Goal: Information Seeking & Learning: Check status

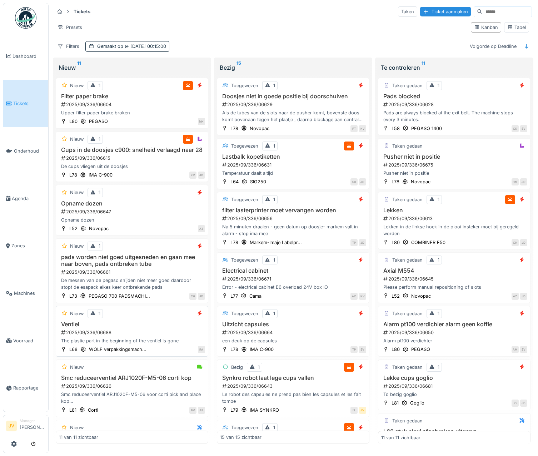
click at [173, 336] on div "2025/09/336/06688" at bounding box center [132, 332] width 145 height 7
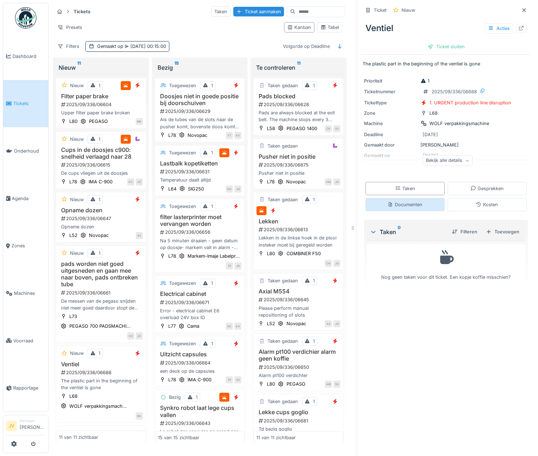
click at [411, 211] on div "Documenten" at bounding box center [405, 204] width 79 height 13
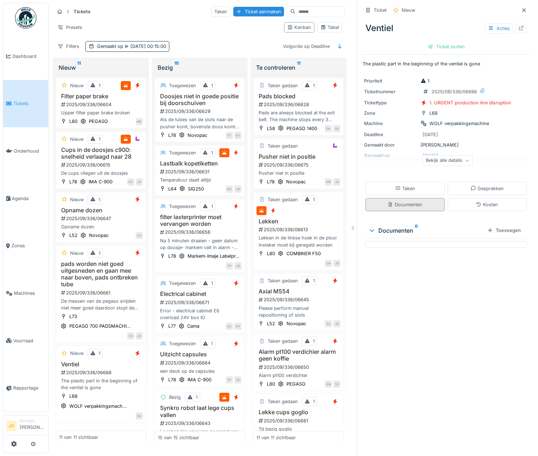
scroll to position [5, 0]
click at [494, 23] on div "Acties" at bounding box center [499, 28] width 28 height 10
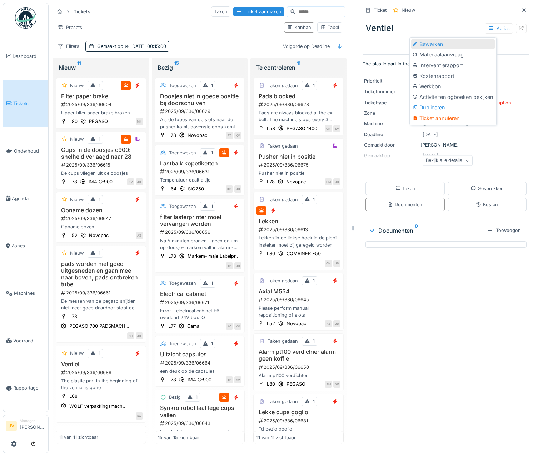
click at [458, 39] on div "Bewerken" at bounding box center [453, 44] width 84 height 11
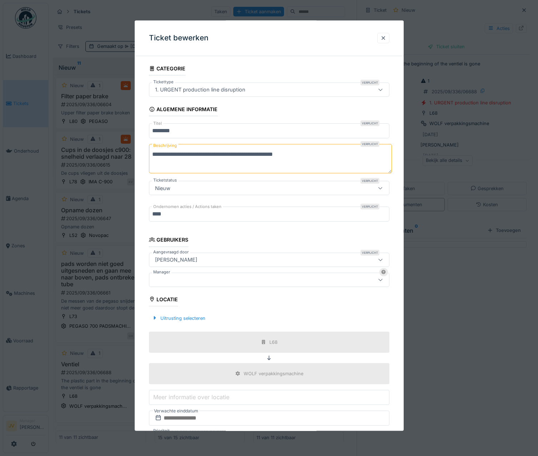
drag, startPoint x: 297, startPoint y: 154, endPoint x: 141, endPoint y: 149, distance: 155.9
click at [141, 149] on div "**********" at bounding box center [269, 281] width 269 height 439
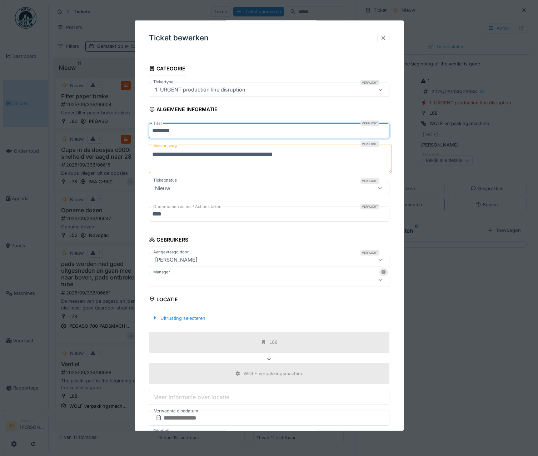
click at [185, 133] on input "*******" at bounding box center [269, 131] width 241 height 15
paste input "**********"
type input "**********"
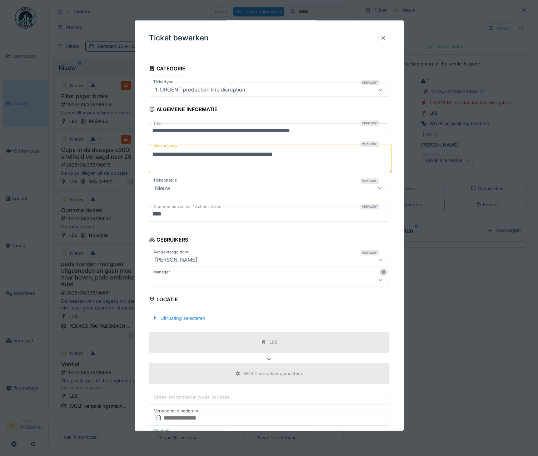
click at [184, 277] on div at bounding box center [254, 280] width 205 height 8
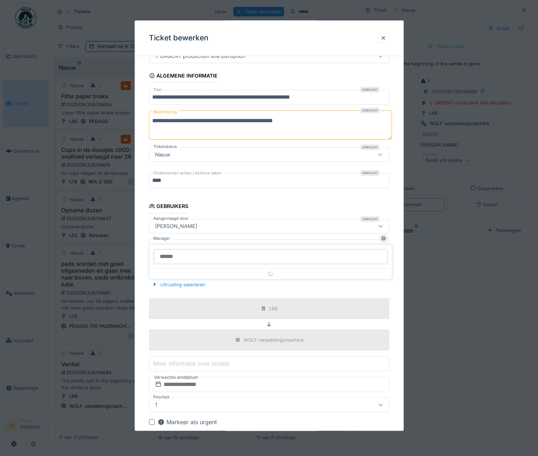
scroll to position [54, 0]
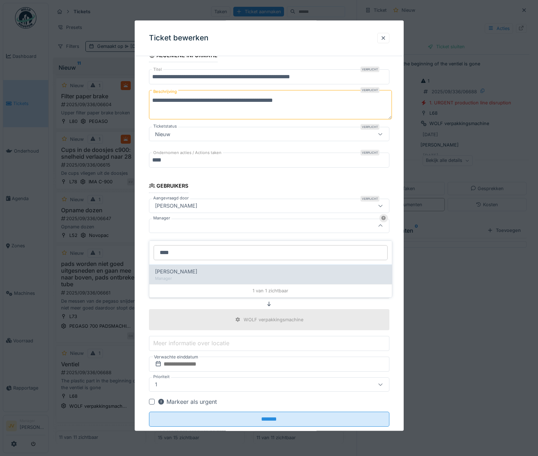
type input "****"
click at [184, 277] on div "Jasper De wit Manager" at bounding box center [270, 274] width 243 height 20
type input "****"
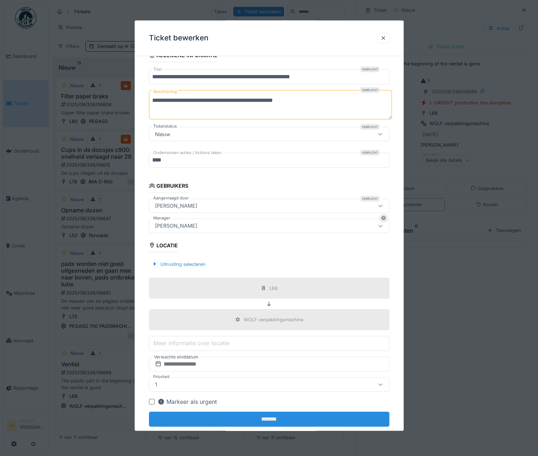
click at [263, 417] on input "*******" at bounding box center [269, 419] width 241 height 15
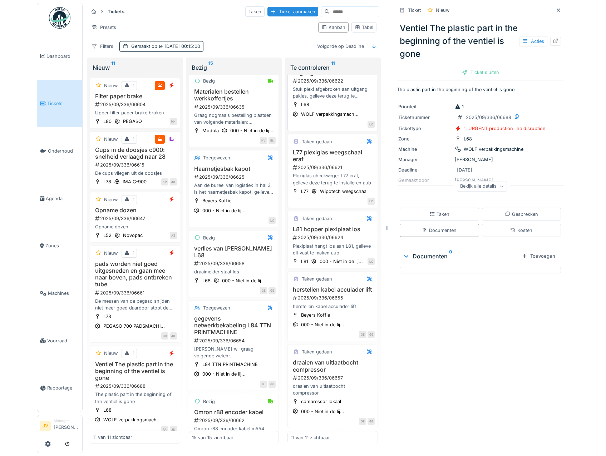
scroll to position [429, 0]
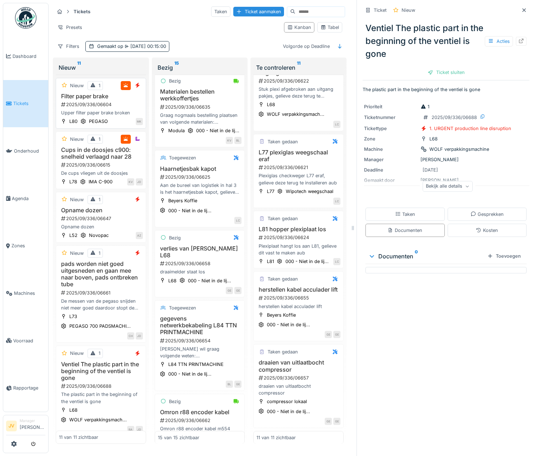
click at [130, 113] on div "Upper filter paper brake broken" at bounding box center [101, 112] width 84 height 7
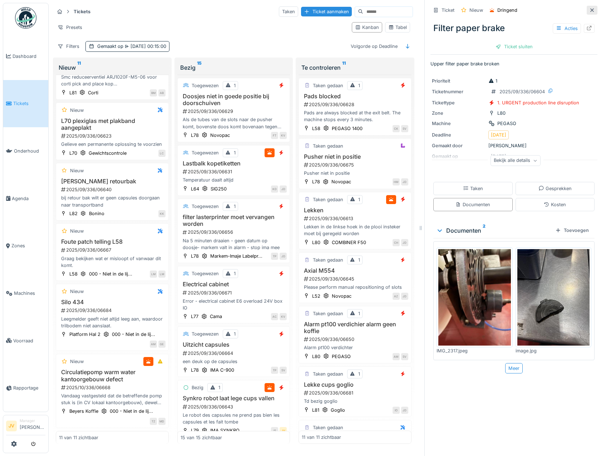
click at [538, 11] on div at bounding box center [591, 10] width 11 height 9
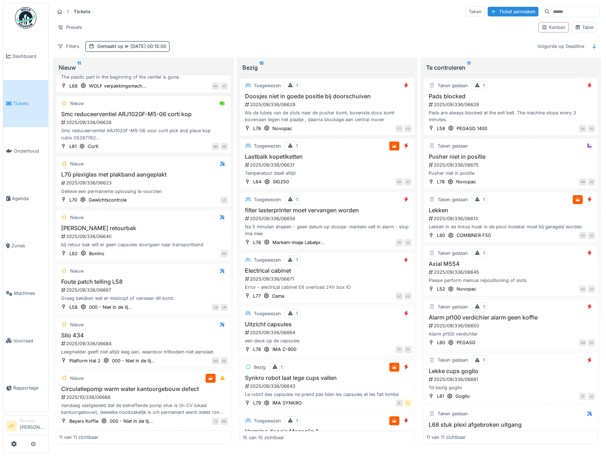
scroll to position [271, 0]
click at [538, 29] on icon at bounding box center [578, 27] width 6 height 5
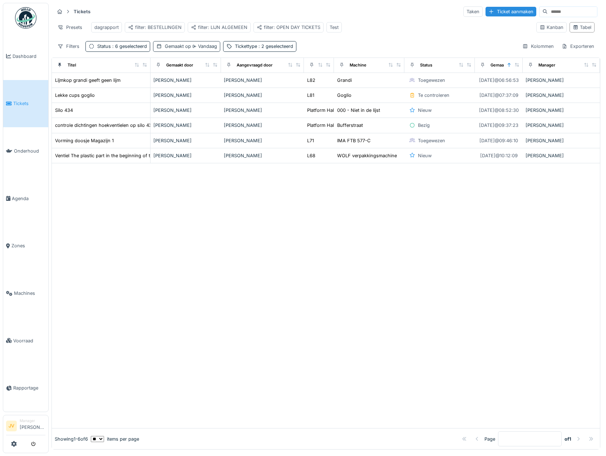
click at [172, 50] on div "Gemaakt op Vandaag" at bounding box center [191, 46] width 52 height 7
click at [135, 215] on div at bounding box center [326, 295] width 548 height 265
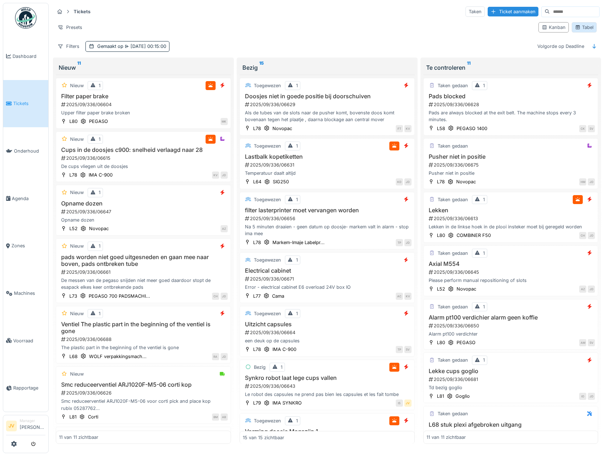
click at [582, 26] on div "Tabel" at bounding box center [584, 27] width 19 height 7
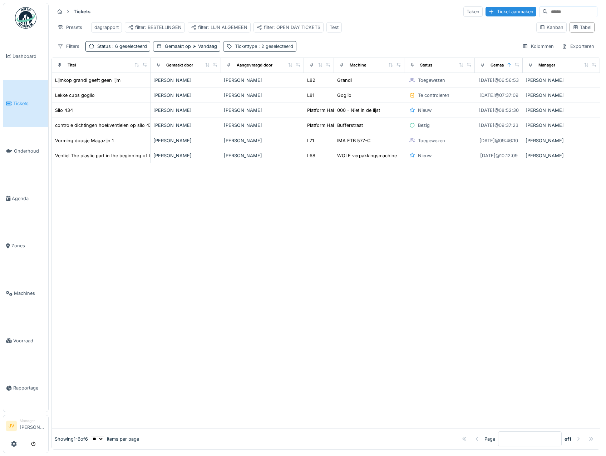
click at [241, 50] on div "Tickettype : 2 geselecteerd" at bounding box center [264, 46] width 58 height 7
click at [130, 50] on div "Status : 6 geselecteerd" at bounding box center [122, 46] width 50 height 7
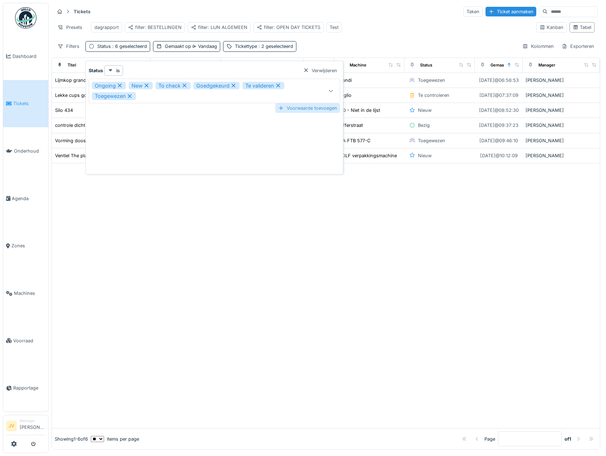
click at [285, 106] on div "Voorwaarde toevoegen" at bounding box center [307, 108] width 65 height 10
click at [142, 127] on div "Status" at bounding box center [199, 127] width 215 height 8
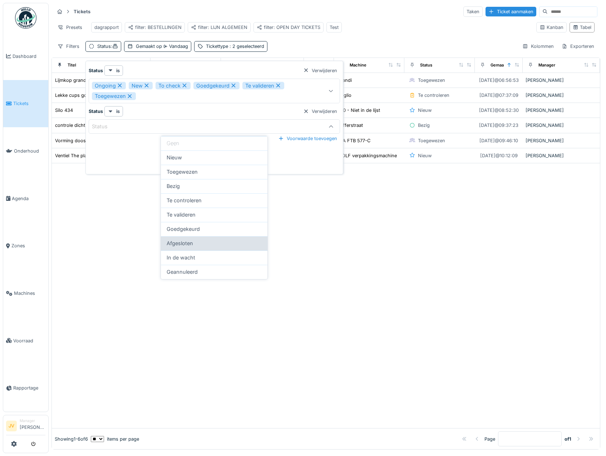
click at [197, 242] on div "Afgesloten" at bounding box center [214, 243] width 95 height 8
type input "******"
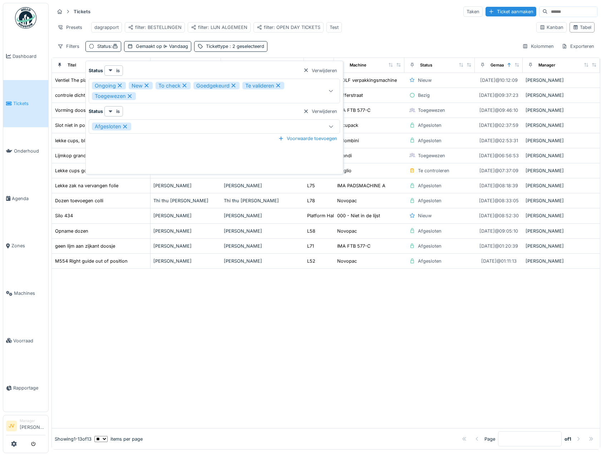
click at [304, 89] on div "Ongoing New To check Goedgekeurd Te valideren Toegewezen" at bounding box center [199, 91] width 215 height 18
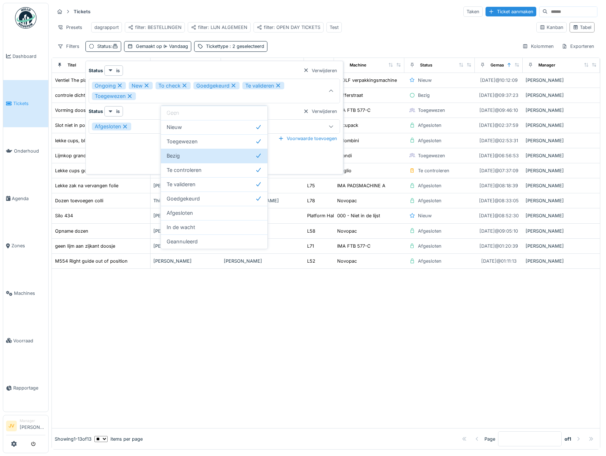
click at [219, 344] on div at bounding box center [326, 348] width 548 height 159
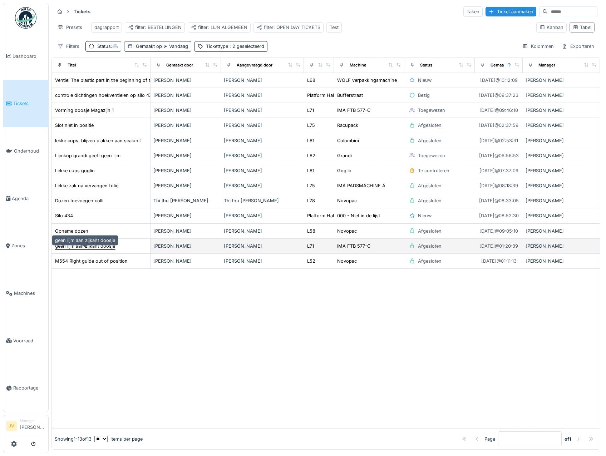
click at [99, 249] on div "geen lijm aan zijkant doosje" at bounding box center [85, 246] width 60 height 7
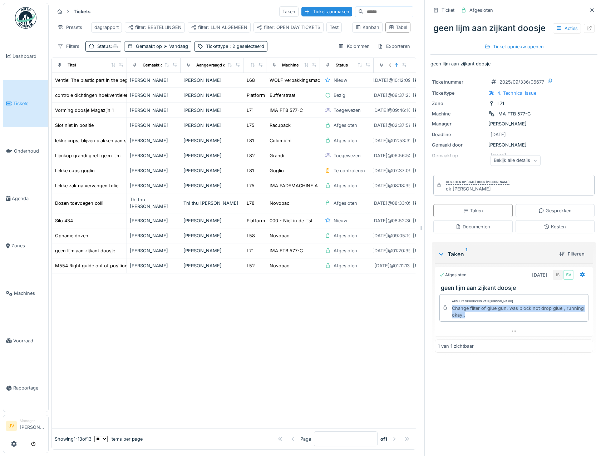
drag, startPoint x: 446, startPoint y: 323, endPoint x: 479, endPoint y: 338, distance: 35.8
click at [479, 326] on div "Afsluit opmerking van Ismail Sewilam Change filter of glue gun, was block not d…" at bounding box center [514, 308] width 158 height 35
copy div "Change filter of glue gun, was block not drop glue , running okay ."
click at [103, 159] on div "Lijmkop grandi geeft geen lijm" at bounding box center [87, 155] width 65 height 7
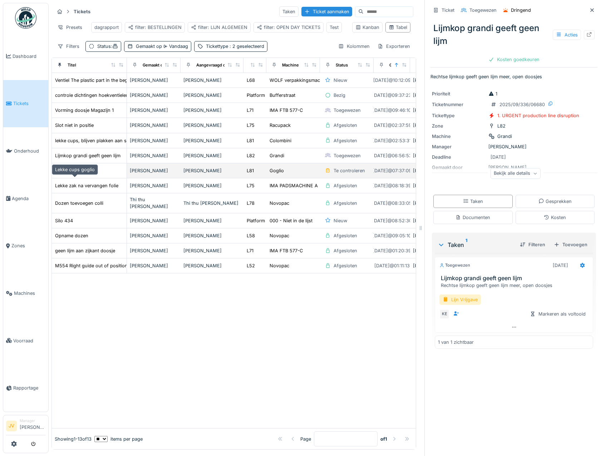
click at [78, 174] on div "Lekke cups goglio" at bounding box center [75, 170] width 40 height 7
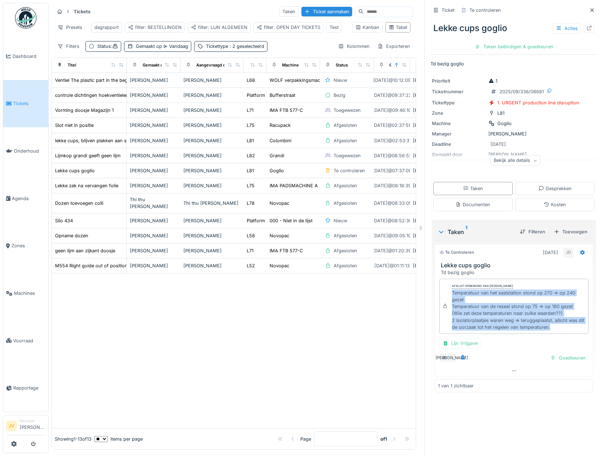
drag, startPoint x: 445, startPoint y: 295, endPoint x: 552, endPoint y: 330, distance: 112.3
click at [552, 330] on div "Afsluit opmerking van Jasper De wit Temperatuur van het sealstation stond op 27…" at bounding box center [513, 306] width 149 height 55
copy div "Temperatuur van het sealstation stond op 270 => op 240 gezet Temperatuur van de…"
click at [589, 11] on icon at bounding box center [592, 10] width 6 height 5
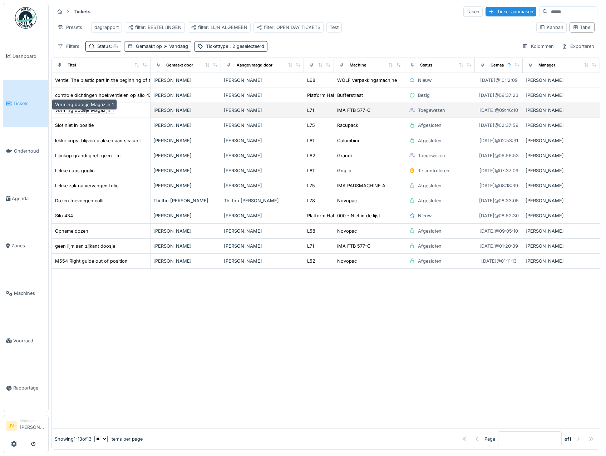
click at [90, 114] on div "Vorming doosje Magazijn 1" at bounding box center [84, 110] width 59 height 7
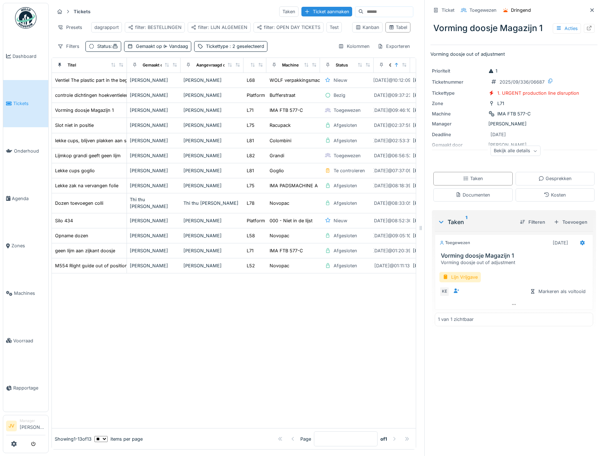
click at [391, 436] on div at bounding box center [394, 439] width 6 height 7
click at [363, 13] on input at bounding box center [387, 12] width 49 height 10
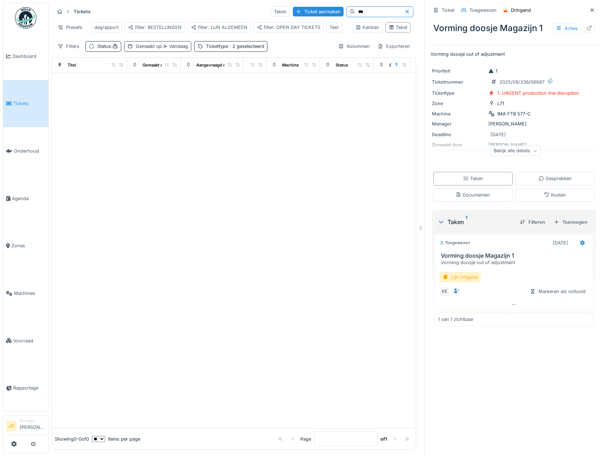
type input "***"
click at [163, 50] on div "Gemaakt op Vandaag" at bounding box center [162, 46] width 52 height 7
click at [167, 70] on icon at bounding box center [164, 70] width 6 height 5
click at [187, 140] on div "is na of op" at bounding box center [181, 139] width 42 height 11
click at [104, 48] on div "Status :" at bounding box center [103, 46] width 36 height 10
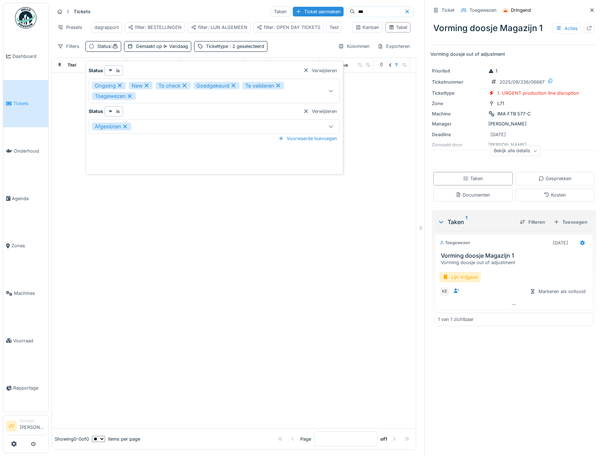
click at [159, 94] on div "Ongoing New To check Goedgekeurd Te valideren Toegewezen" at bounding box center [199, 91] width 215 height 18
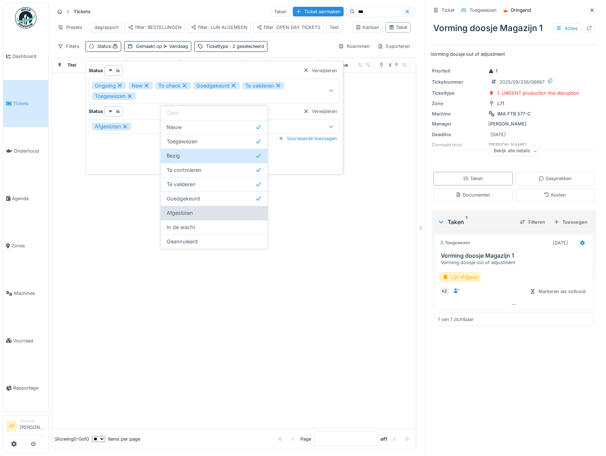
click at [198, 210] on div "Afgesloten" at bounding box center [214, 213] width 95 height 8
type input "**********"
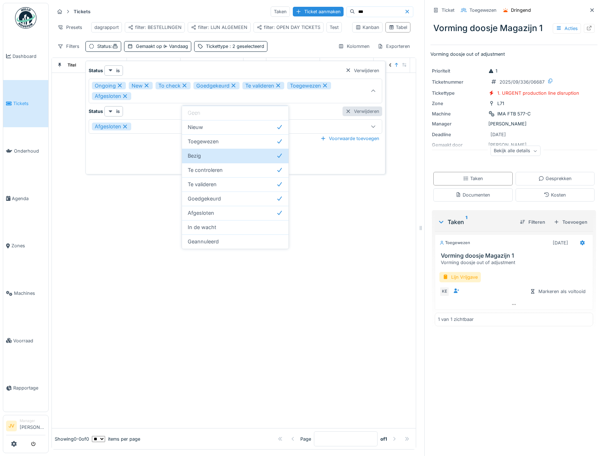
click at [347, 109] on div at bounding box center [348, 111] width 6 height 7
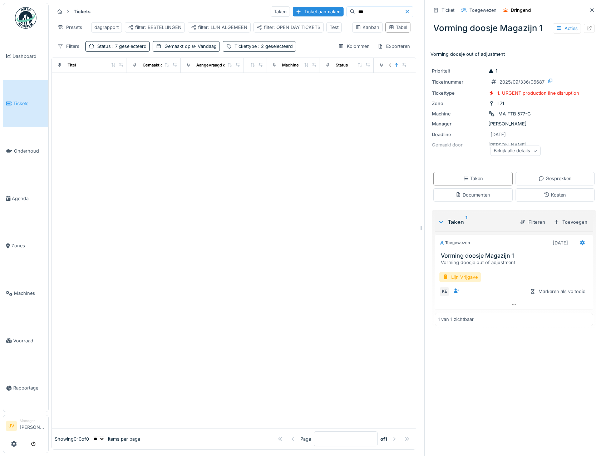
click at [115, 211] on div at bounding box center [234, 251] width 364 height 356
click at [405, 13] on icon at bounding box center [407, 12] width 4 height 4
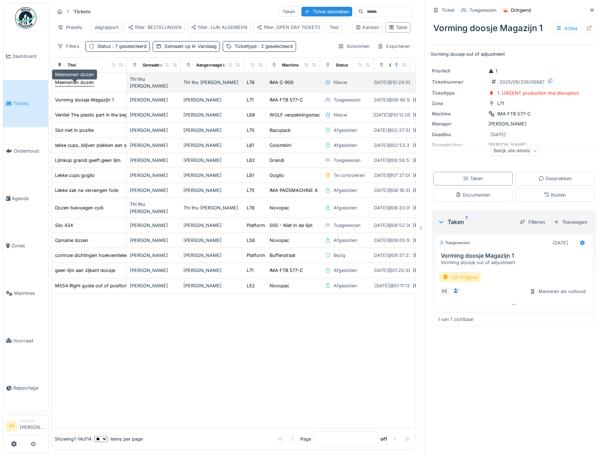
click at [91, 85] on div "Meenemen dozen" at bounding box center [74, 82] width 39 height 7
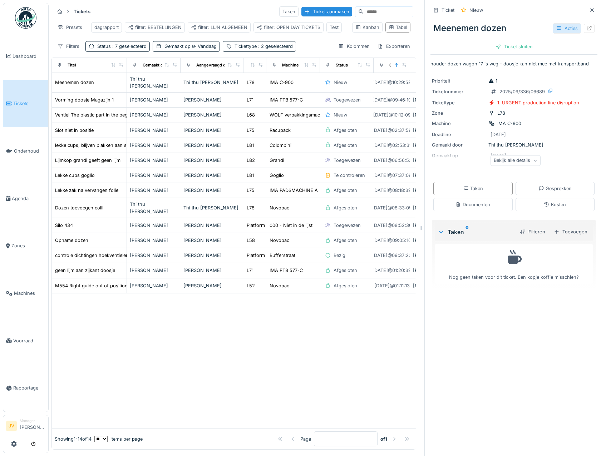
click at [556, 29] on icon at bounding box center [559, 28] width 6 height 5
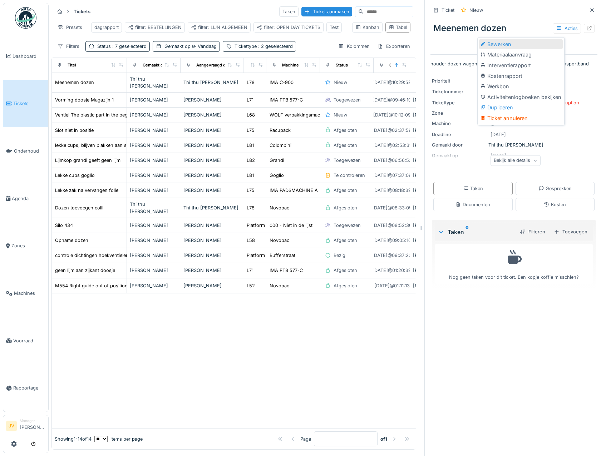
click at [504, 48] on div "Bewerken" at bounding box center [521, 44] width 84 height 11
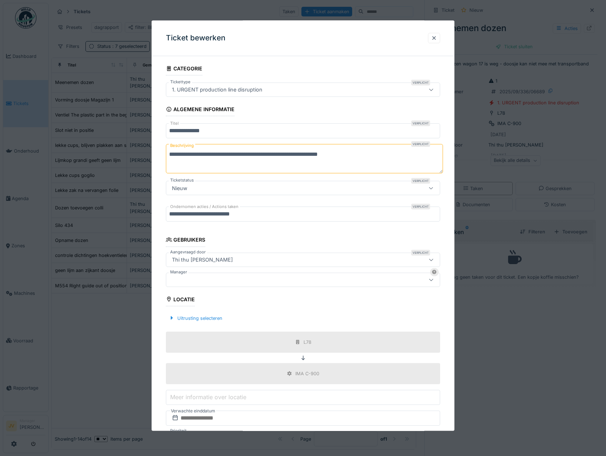
click at [239, 279] on div at bounding box center [287, 280] width 236 height 8
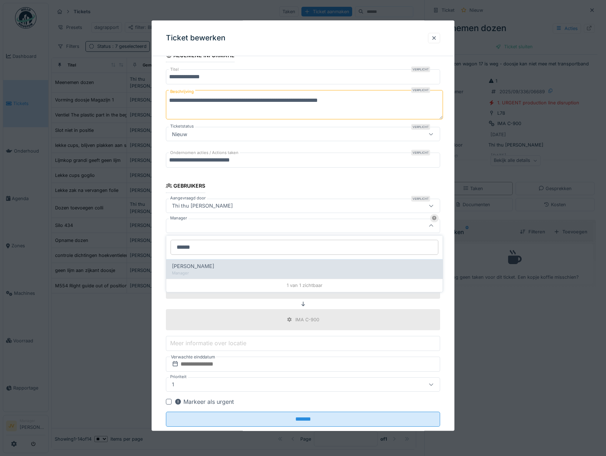
type input "******"
click at [236, 272] on div "Manager" at bounding box center [304, 273] width 265 height 6
type input "****"
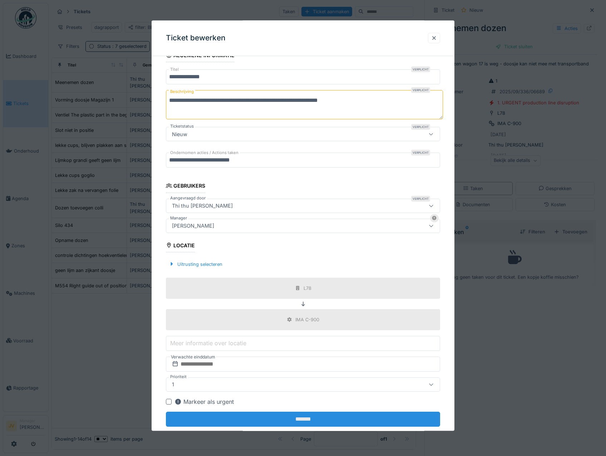
click at [305, 422] on input "*******" at bounding box center [303, 419] width 274 height 15
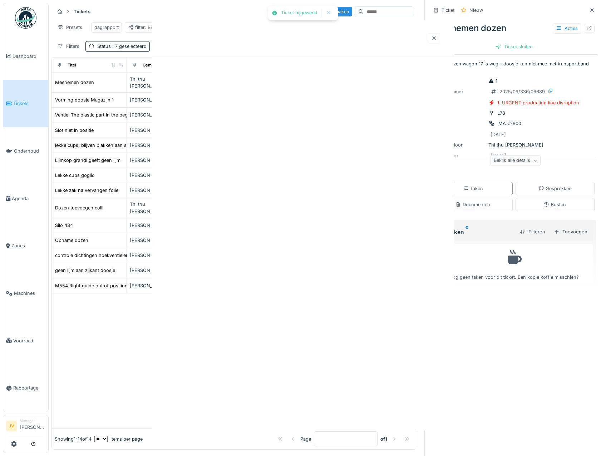
scroll to position [0, 0]
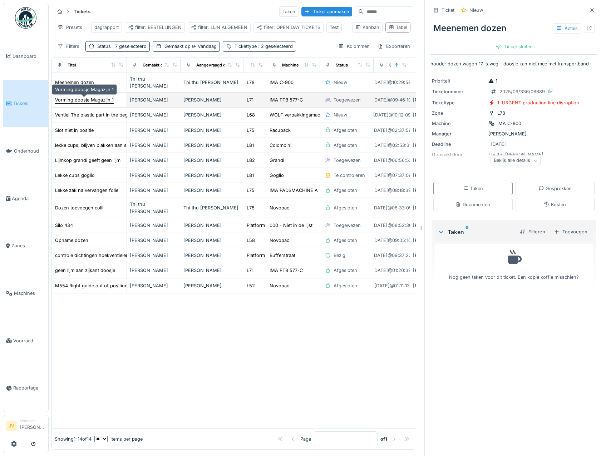
click at [102, 99] on div "Vorming doosje Magazijn 1" at bounding box center [84, 99] width 59 height 7
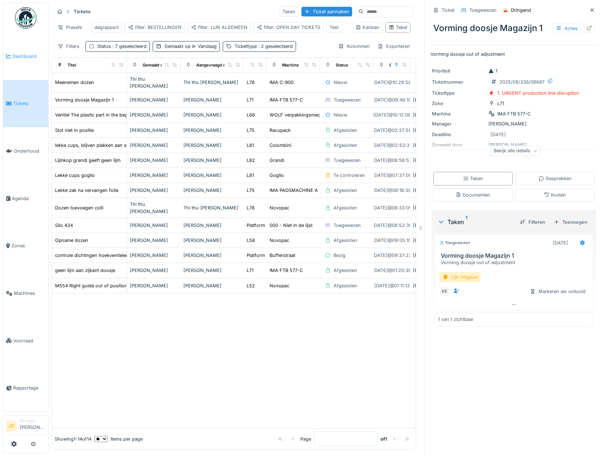
click at [26, 57] on span "Dashboard" at bounding box center [29, 56] width 33 height 7
click at [35, 100] on span "Tickets" at bounding box center [29, 103] width 32 height 7
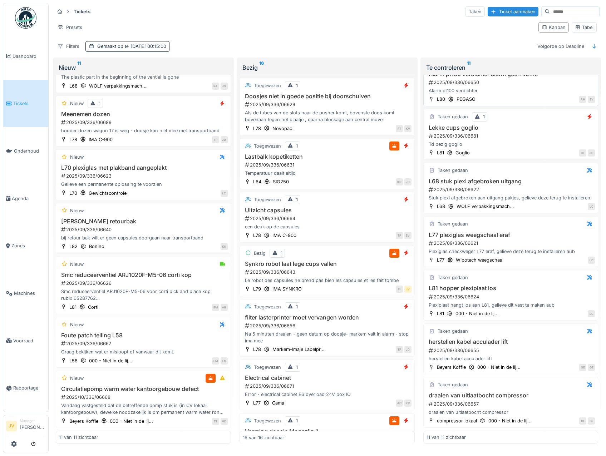
scroll to position [2, 0]
click at [576, 25] on div "Tabel" at bounding box center [584, 27] width 19 height 7
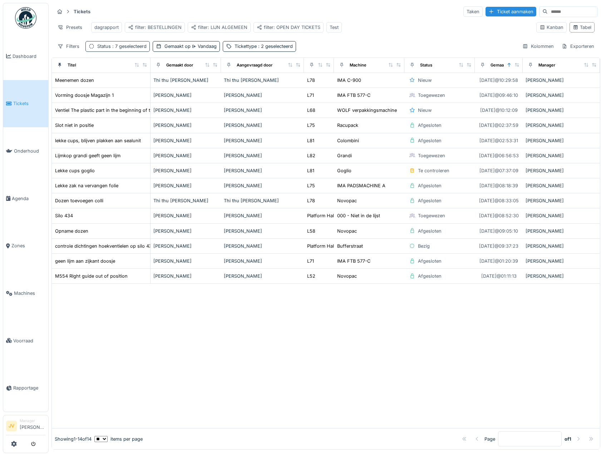
click at [121, 49] on span ": 7 geselecteerd" at bounding box center [129, 46] width 36 height 5
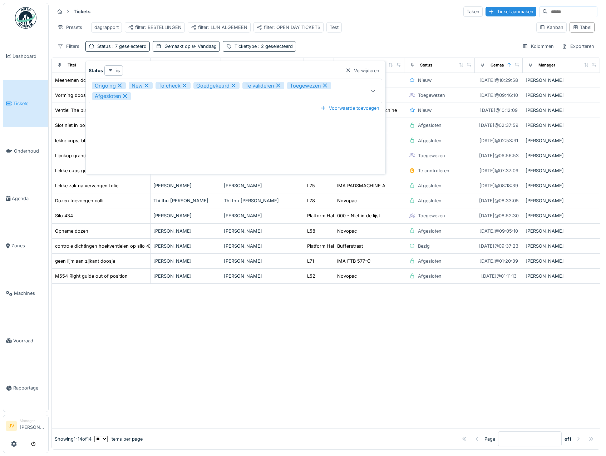
click at [371, 88] on div at bounding box center [373, 91] width 6 height 7
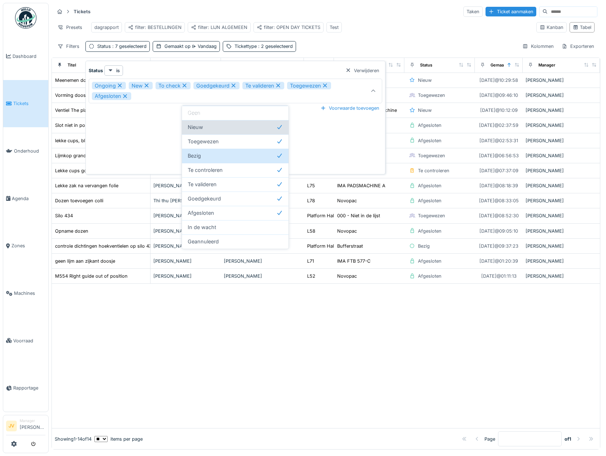
click at [203, 125] on span "Nieuw" at bounding box center [195, 127] width 15 height 8
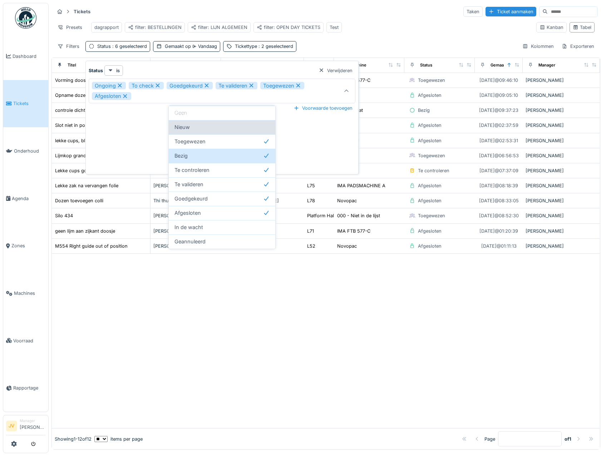
click at [239, 130] on div "Nieuw" at bounding box center [221, 127] width 95 height 8
type input "**********"
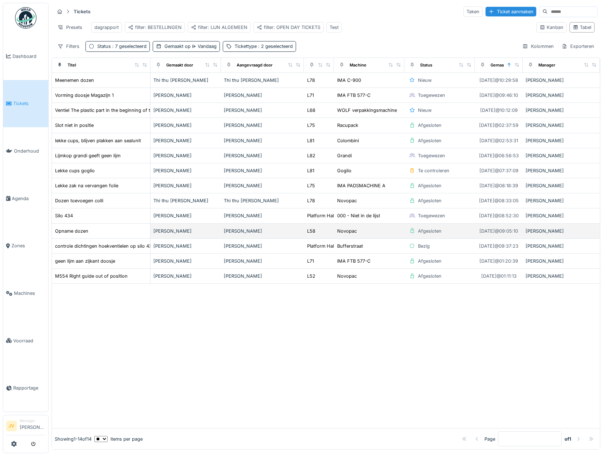
click at [181, 234] on div "[PERSON_NAME]" at bounding box center [185, 231] width 65 height 7
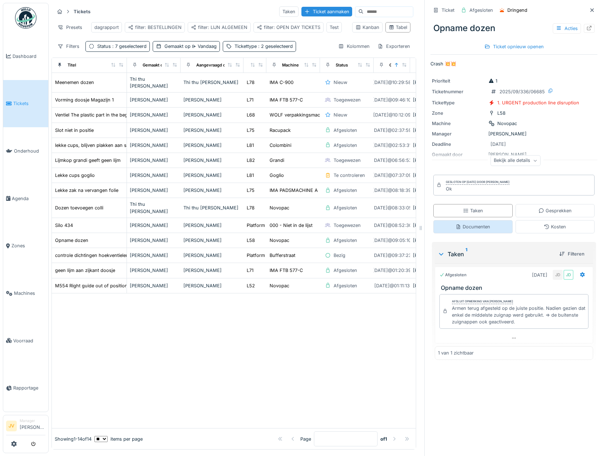
click at [469, 229] on div "Documenten" at bounding box center [472, 226] width 35 height 7
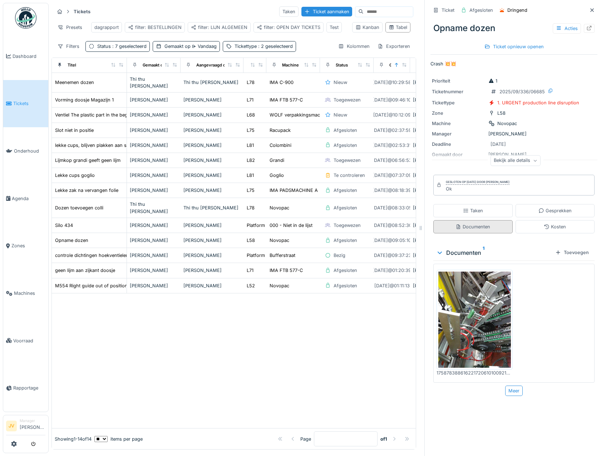
scroll to position [5, 0]
click at [480, 301] on img at bounding box center [474, 320] width 73 height 96
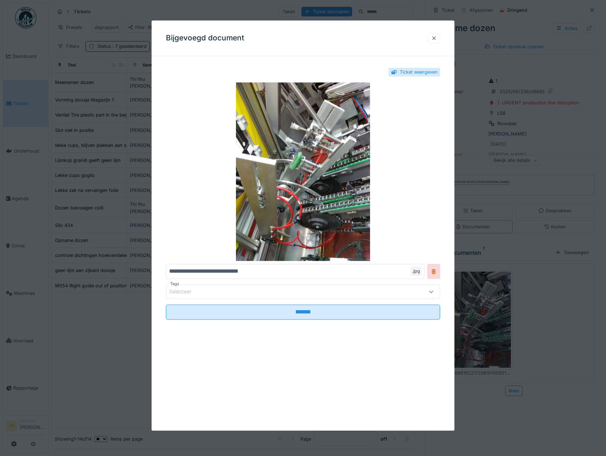
click at [437, 40] on div at bounding box center [434, 38] width 6 height 7
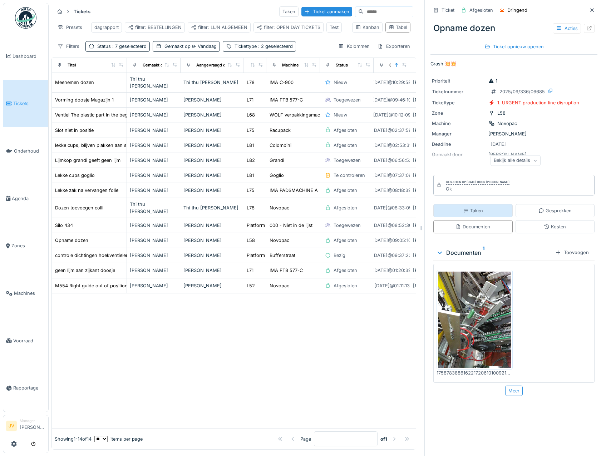
click at [477, 209] on div "Taken" at bounding box center [472, 210] width 79 height 13
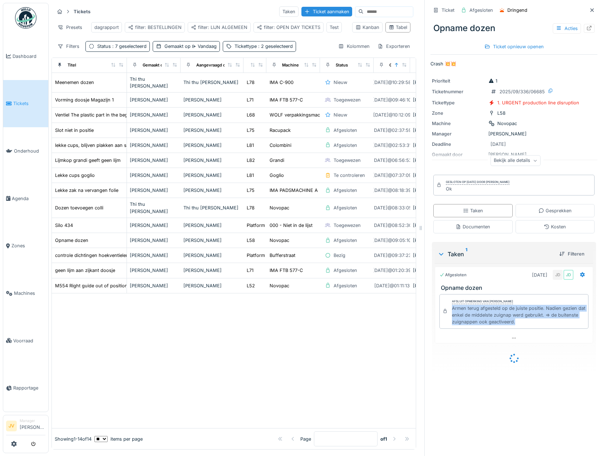
drag, startPoint x: 447, startPoint y: 304, endPoint x: 542, endPoint y: 325, distance: 96.9
click at [542, 325] on div "Afsluit opmerking van [PERSON_NAME] De wit Armen terug afgesteld op de juiste p…" at bounding box center [514, 312] width 158 height 42
copy div "Armen terug afgesteld op de juiste positie. Nadien gezien dat enkel de middelst…"
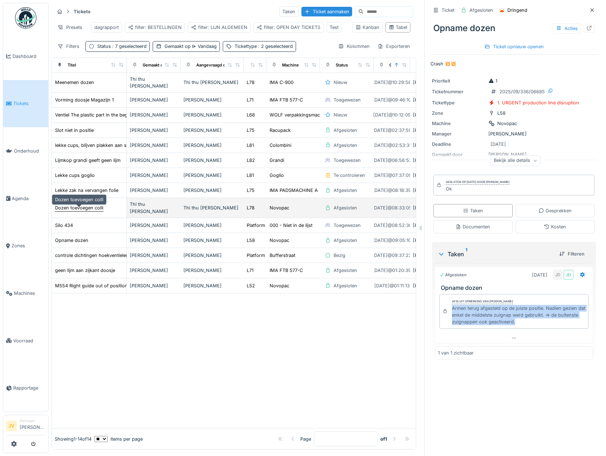
click at [87, 208] on div "Dozen toevoegen colli" at bounding box center [79, 207] width 48 height 7
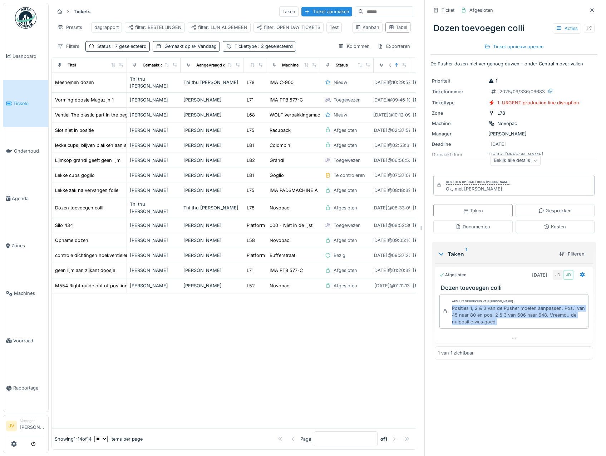
drag, startPoint x: 446, startPoint y: 304, endPoint x: 516, endPoint y: 322, distance: 72.6
click at [516, 322] on div "Afsluit opmerking van [PERSON_NAME] De wit Posities 1, 2 & 3 van de Pusher moet…" at bounding box center [513, 311] width 149 height 35
copy div "Posities 1, 2 & 3 van de Pusher moeten aanpassen. Pos.1 van 45 naar 80 en pos. …"
click at [586, 6] on div at bounding box center [591, 10] width 11 height 9
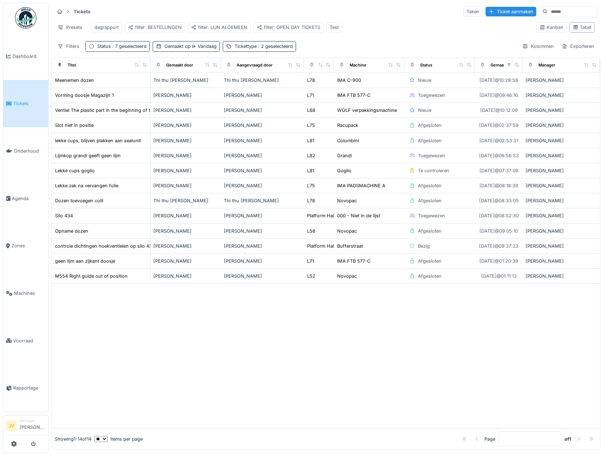
scroll to position [2, 0]
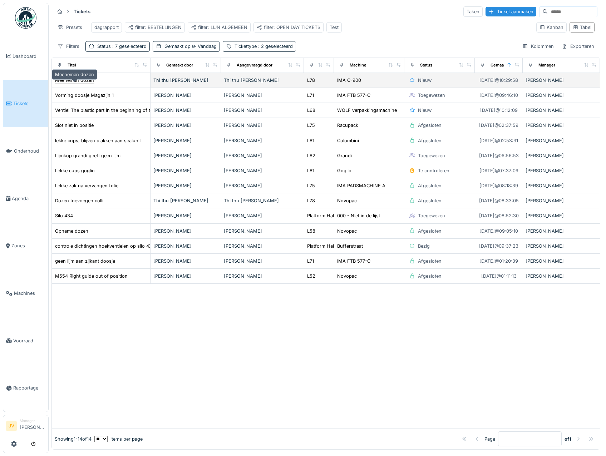
click at [71, 83] on div "Meenemen dozen" at bounding box center [74, 80] width 39 height 7
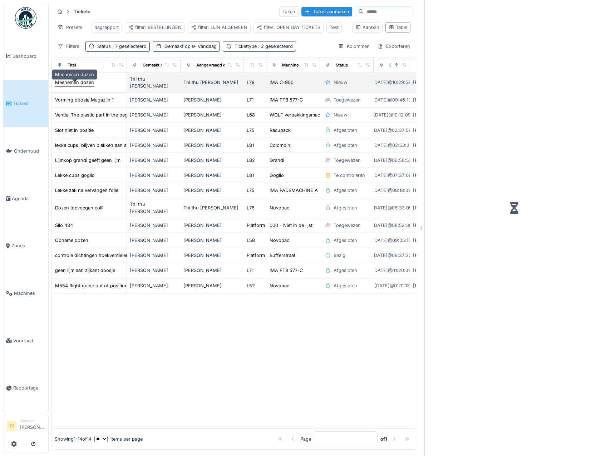
scroll to position [5, 0]
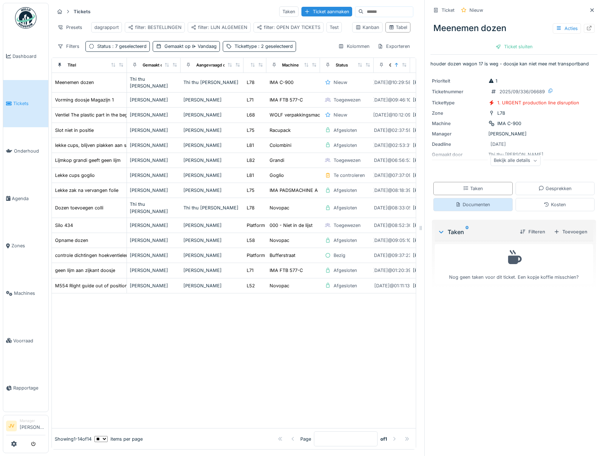
click at [482, 201] on div "Documenten" at bounding box center [472, 204] width 35 height 7
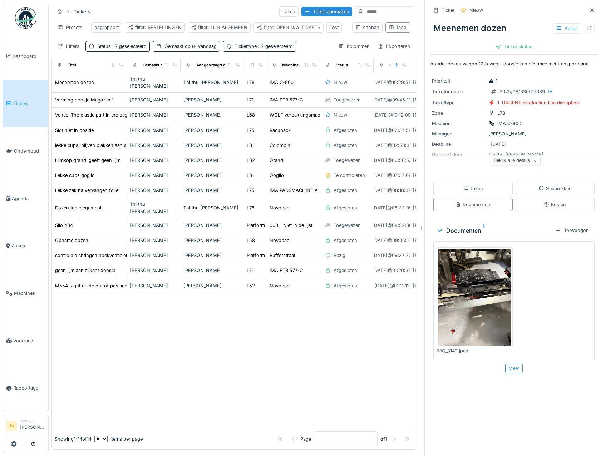
click at [481, 262] on img at bounding box center [474, 297] width 73 height 96
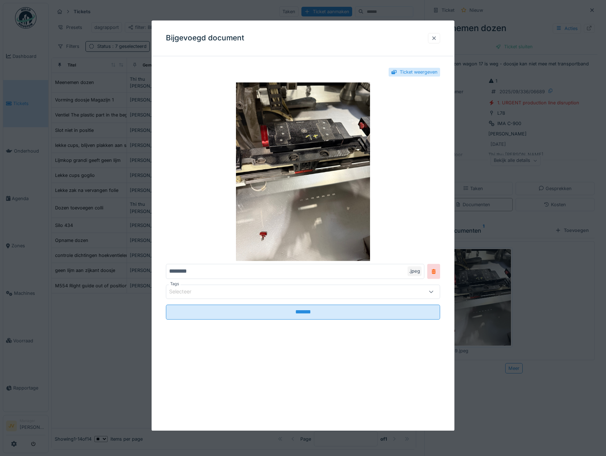
click at [437, 36] on div at bounding box center [434, 38] width 6 height 7
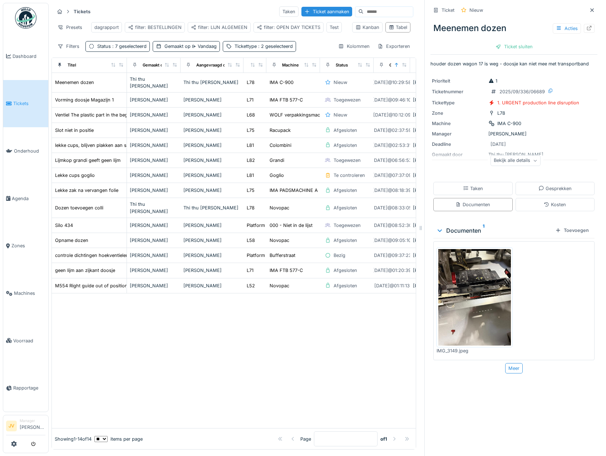
click at [464, 273] on img at bounding box center [474, 297] width 73 height 96
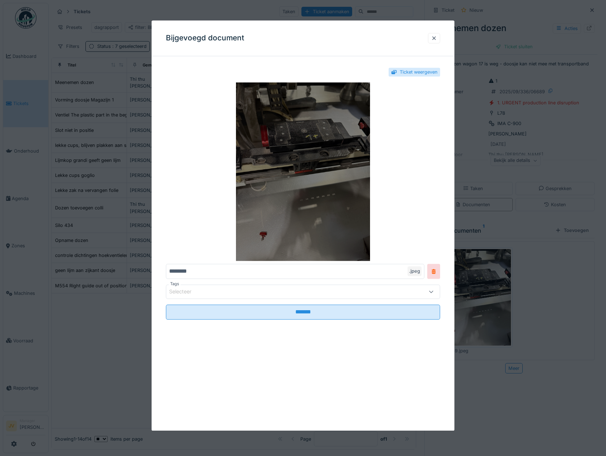
click at [321, 194] on img at bounding box center [303, 172] width 274 height 179
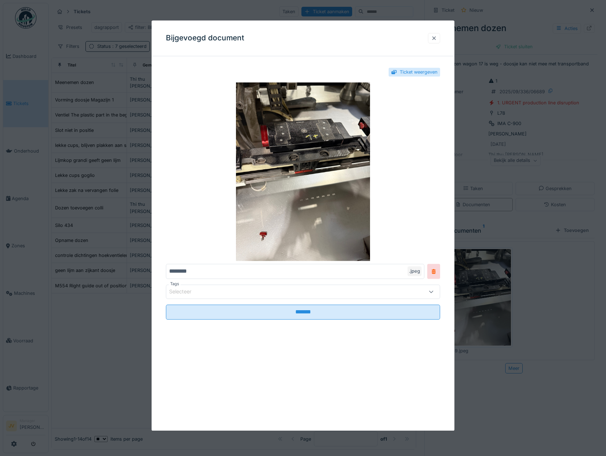
click at [436, 38] on div at bounding box center [434, 38] width 6 height 7
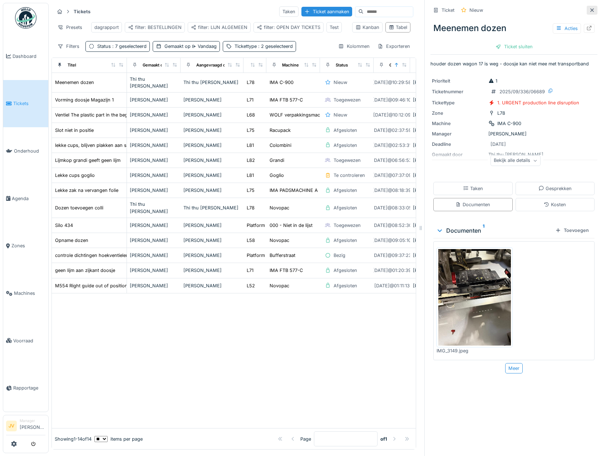
click at [589, 8] on icon at bounding box center [592, 10] width 6 height 5
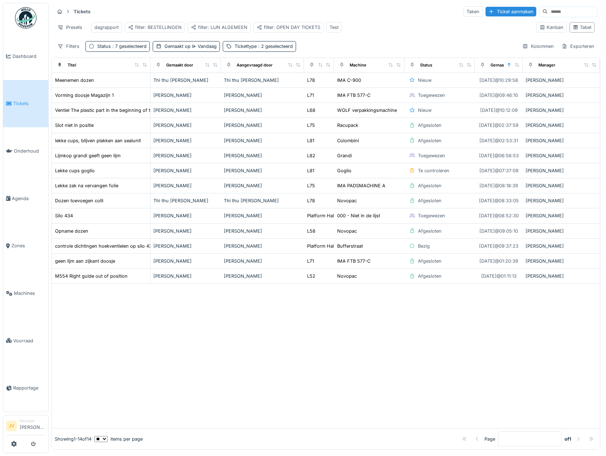
scroll to position [2, 0]
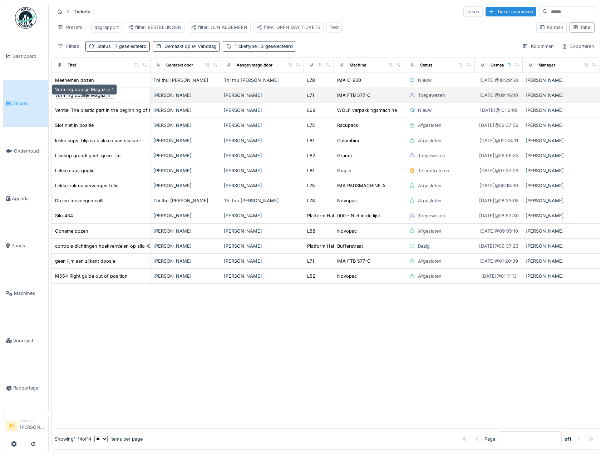
click at [103, 99] on div "Vorming doosje Magazijn 1" at bounding box center [84, 95] width 59 height 7
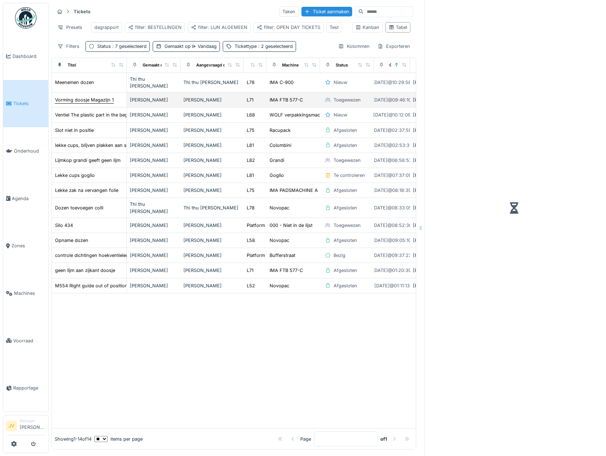
scroll to position [5, 0]
